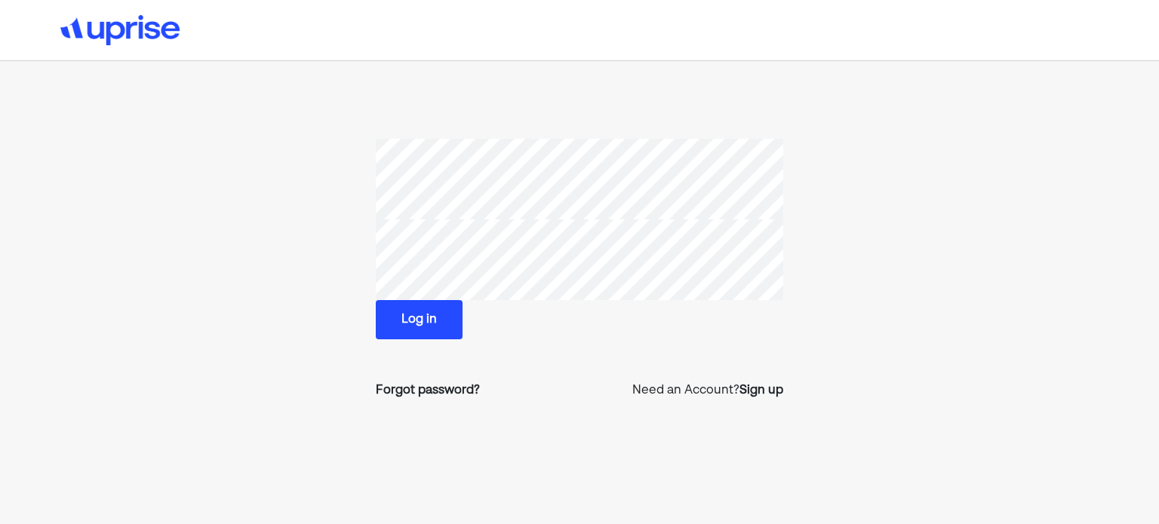
click at [425, 324] on button "Log in" at bounding box center [419, 319] width 87 height 39
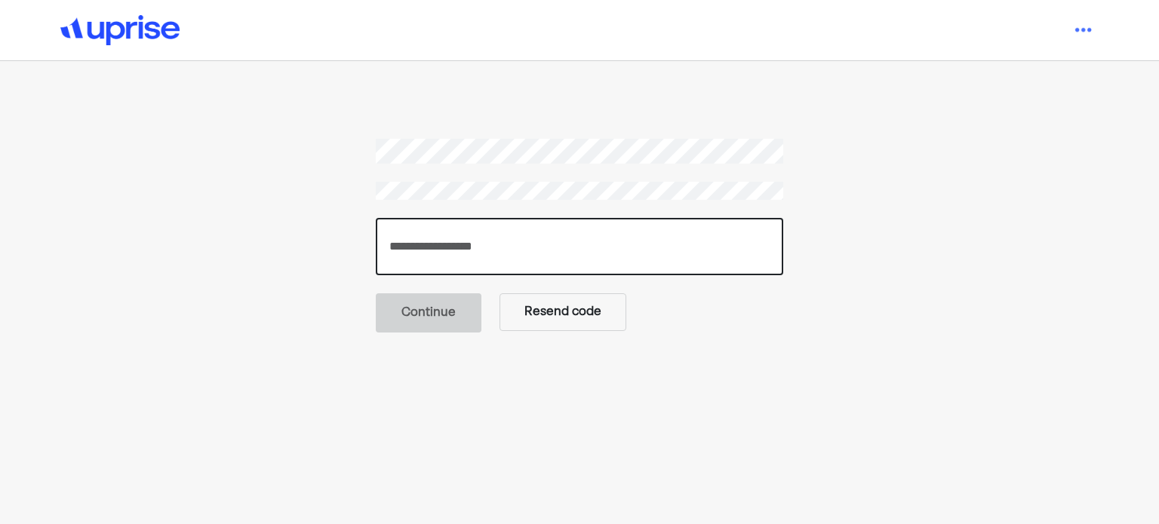
click at [432, 247] on input "number" at bounding box center [579, 246] width 407 height 57
paste input "******"
type input "******"
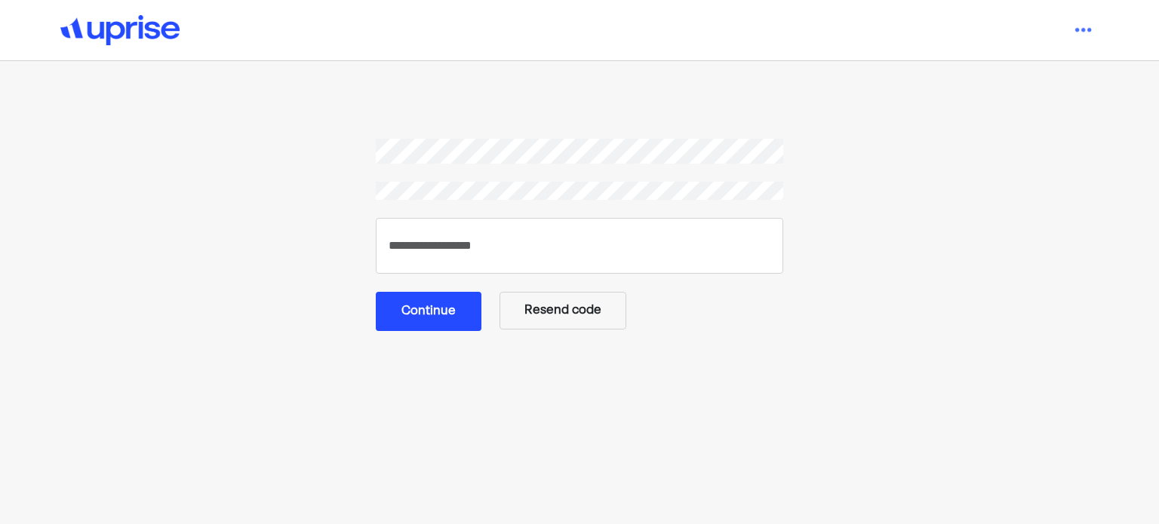
drag, startPoint x: 423, startPoint y: 310, endPoint x: 441, endPoint y: 299, distance: 21.4
click at [424, 310] on button "Continue" at bounding box center [429, 311] width 106 height 39
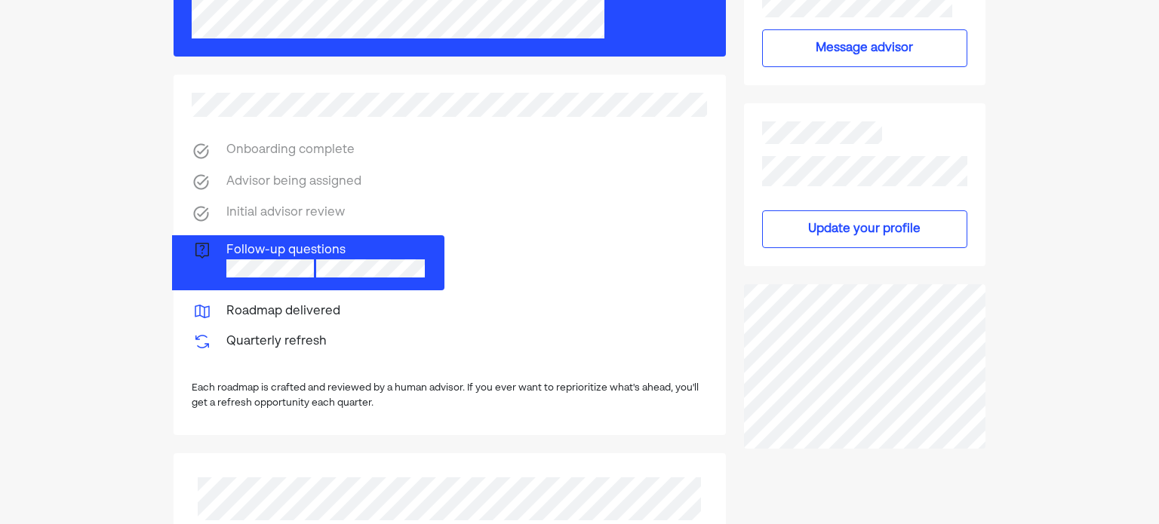
scroll to position [302, 0]
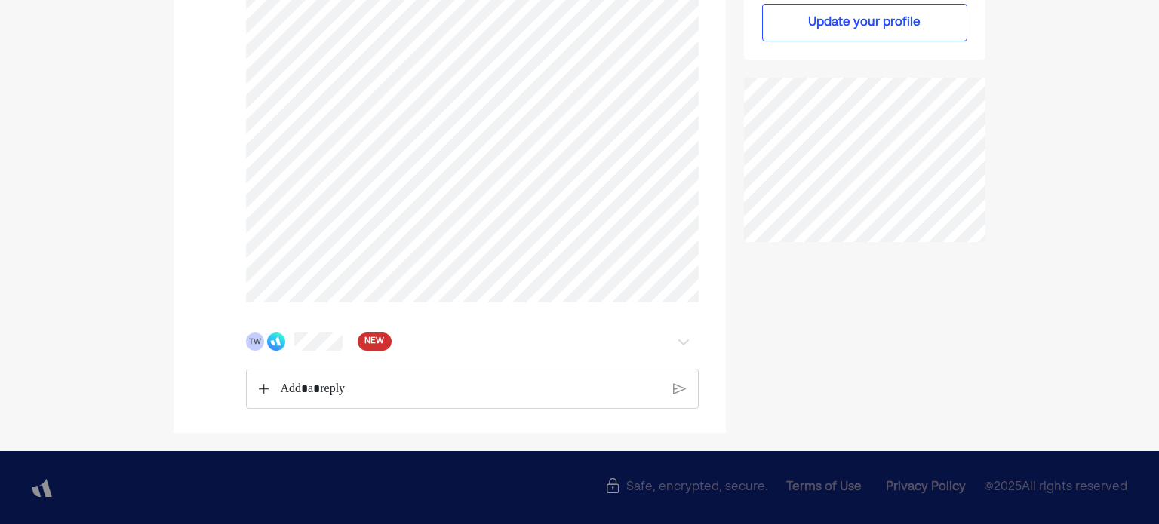
scroll to position [370, 0]
click at [274, 344] on img at bounding box center [276, 342] width 18 height 18
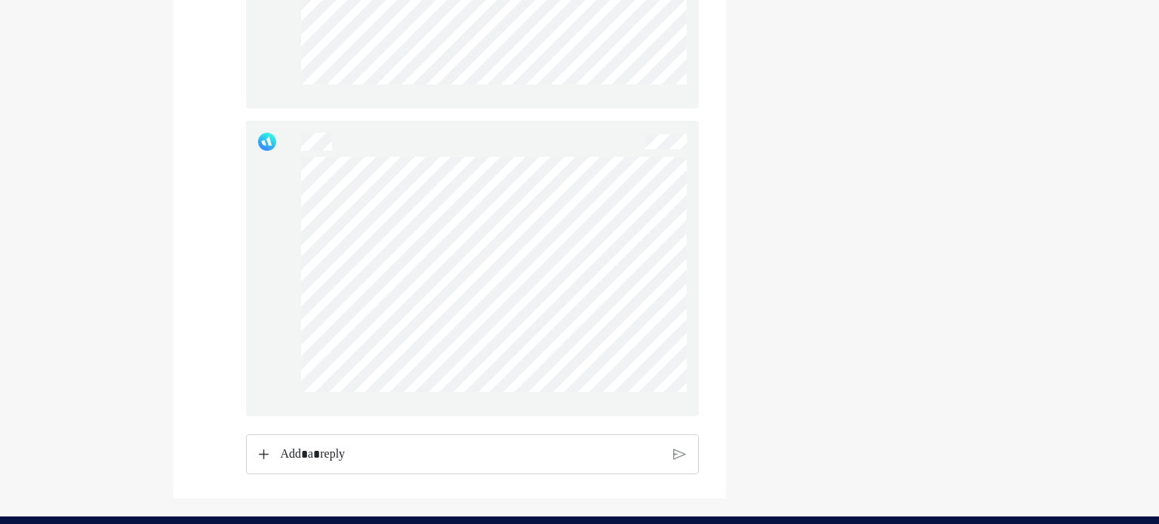
scroll to position [2516, 0]
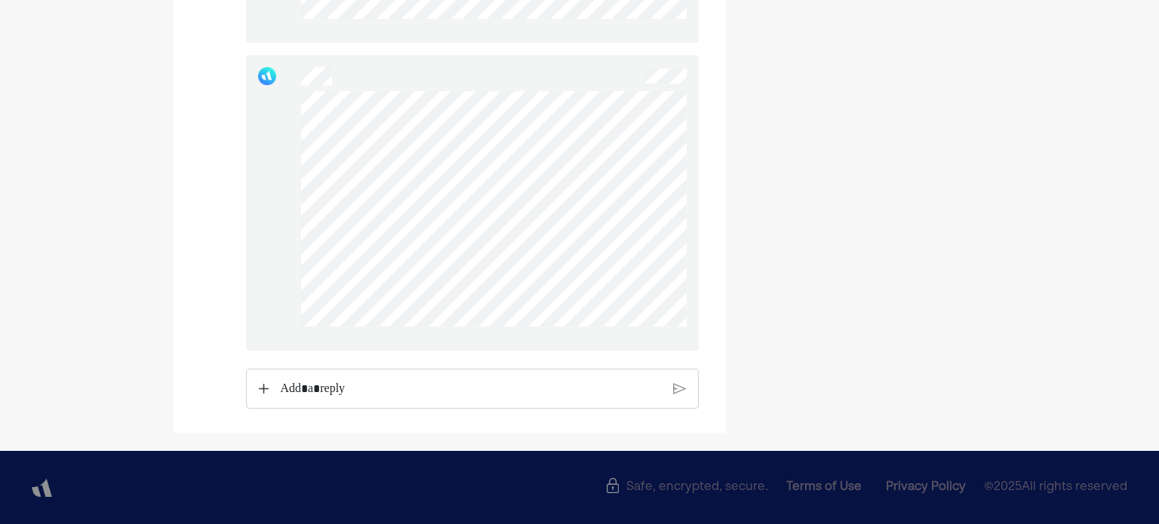
click at [463, 390] on p "Rich Text Editor. Editing area: main" at bounding box center [471, 390] width 381 height 20
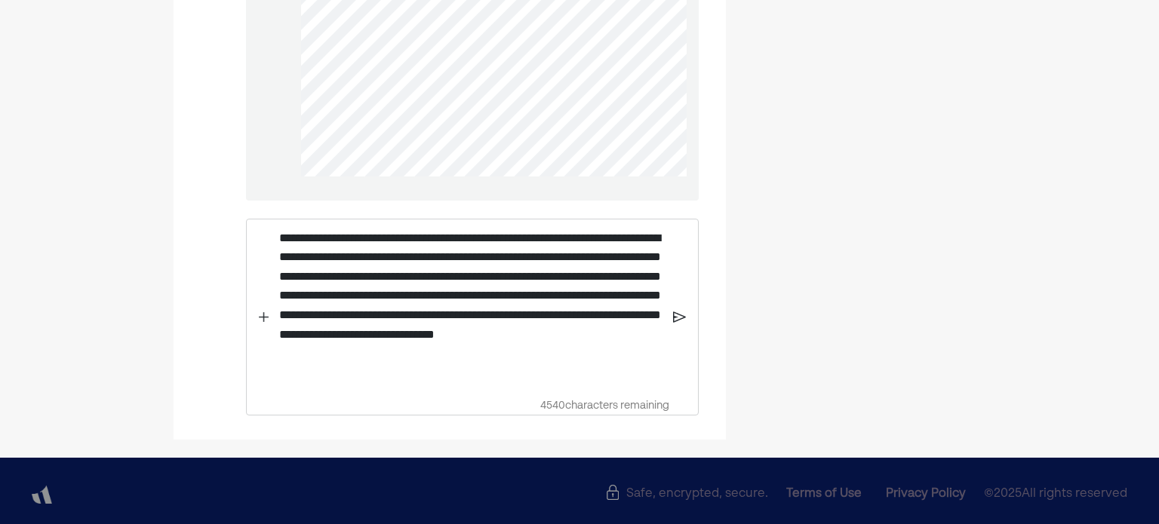
scroll to position [2741, 0]
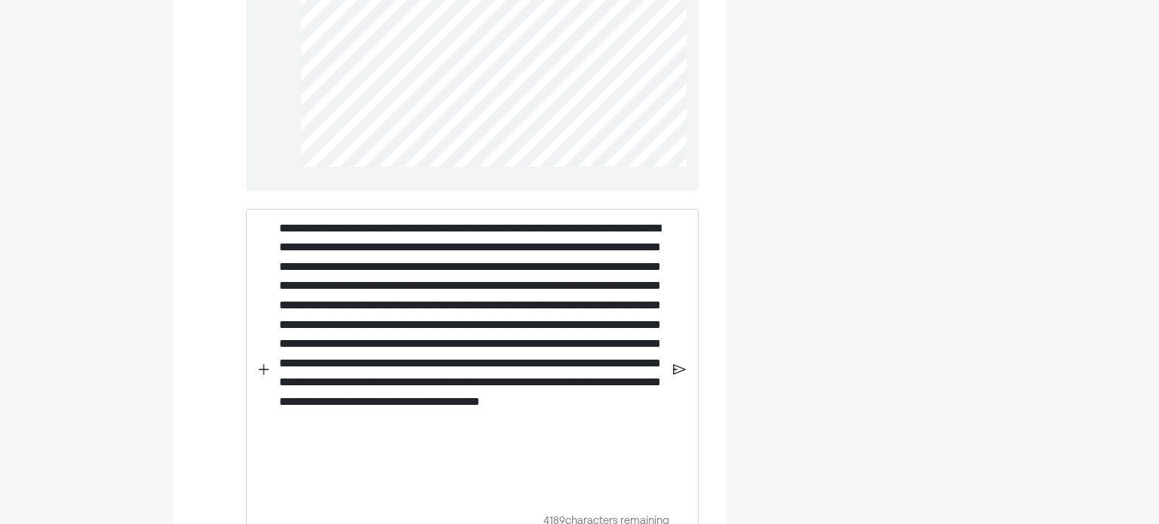
click at [677, 377] on img at bounding box center [679, 370] width 13 height 14
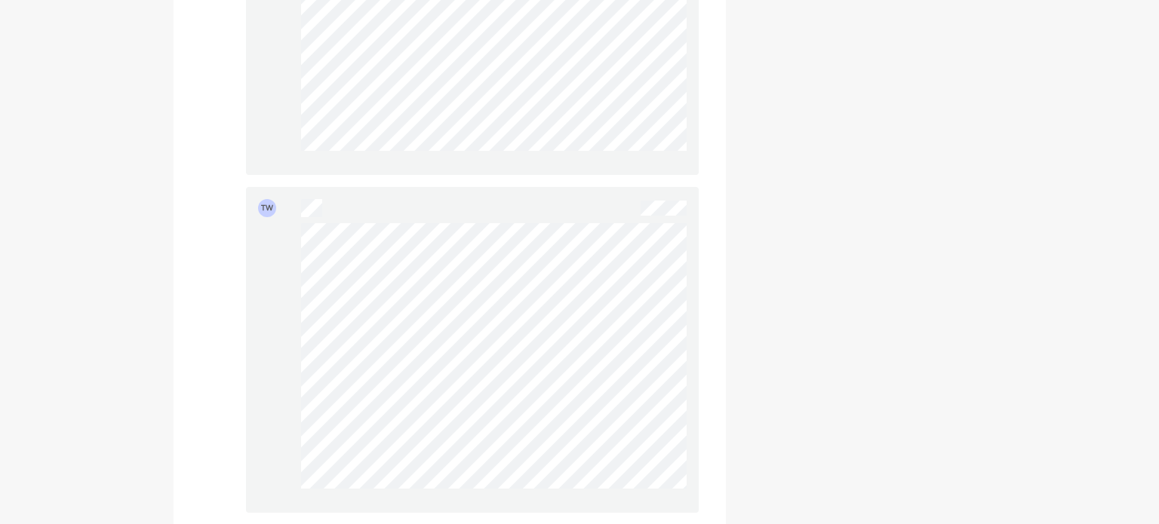
scroll to position [2627, 0]
